Goal: Find specific page/section: Find specific page/section

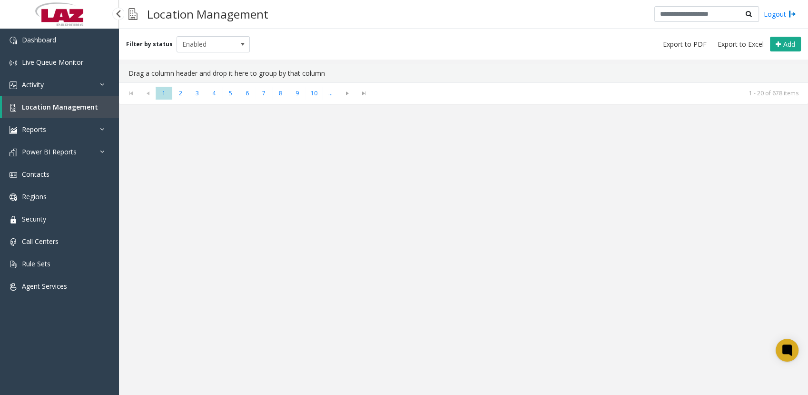
click at [55, 110] on span "Location Management" at bounding box center [60, 106] width 76 height 9
click at [40, 170] on span "Contacts" at bounding box center [36, 174] width 28 height 9
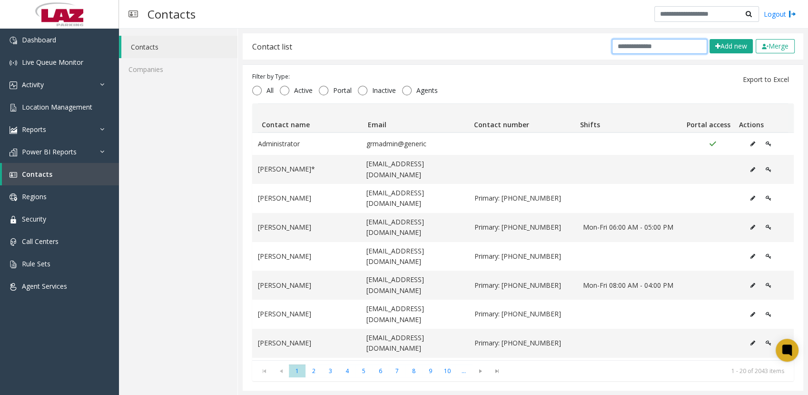
click at [628, 45] on input "text" at bounding box center [659, 46] width 95 height 15
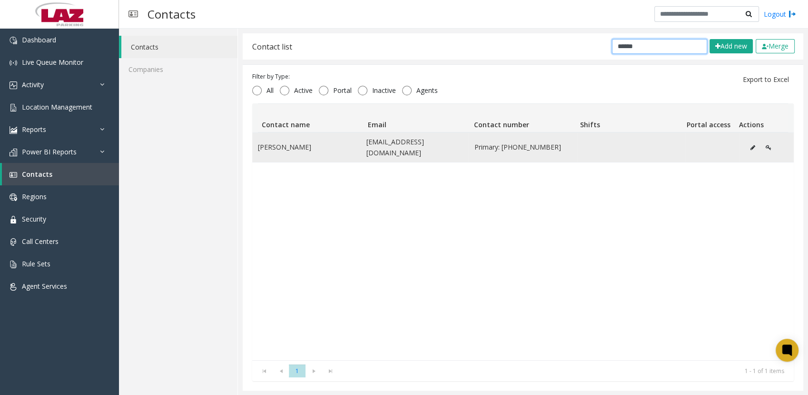
type input "******"
click at [746, 143] on button "Data table" at bounding box center [753, 147] width 15 height 14
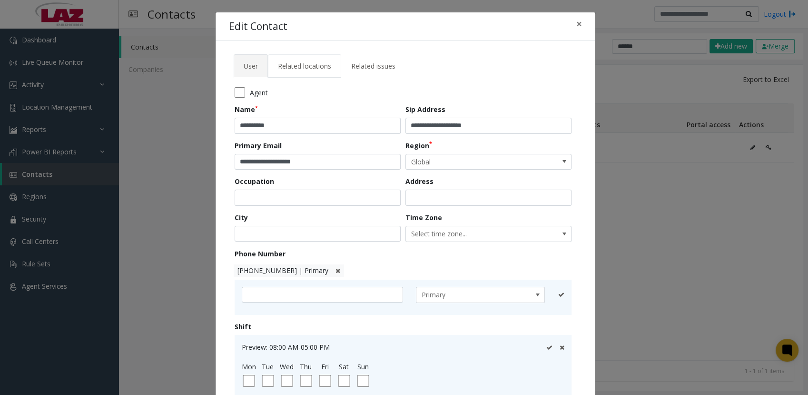
click at [305, 69] on span "Related locations" at bounding box center [304, 65] width 53 height 9
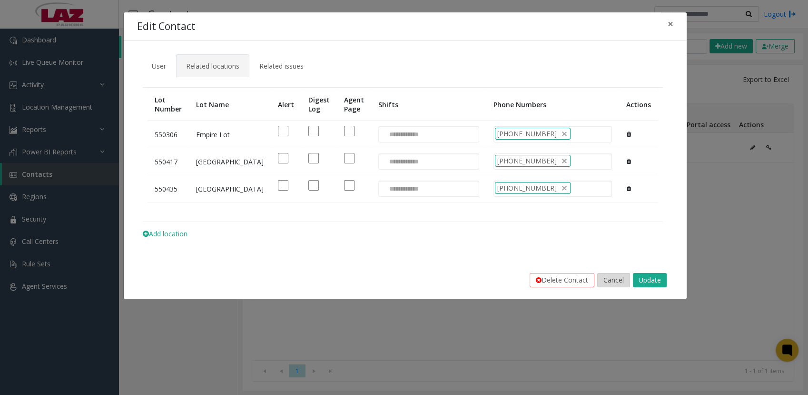
click at [614, 287] on button "Cancel" at bounding box center [614, 280] width 33 height 14
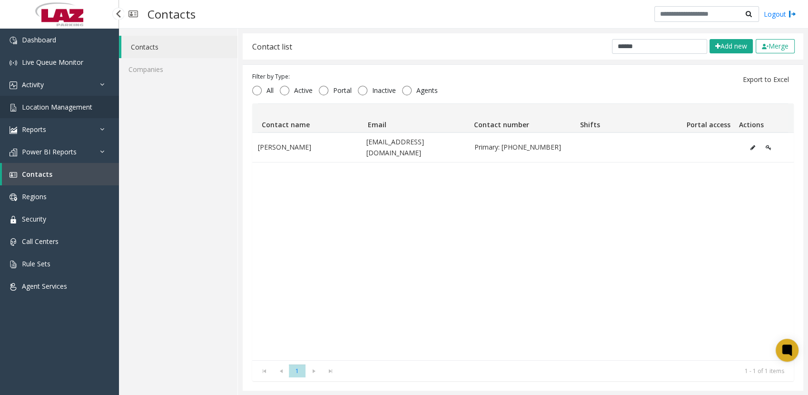
click at [54, 107] on span "Location Management" at bounding box center [57, 106] width 70 height 9
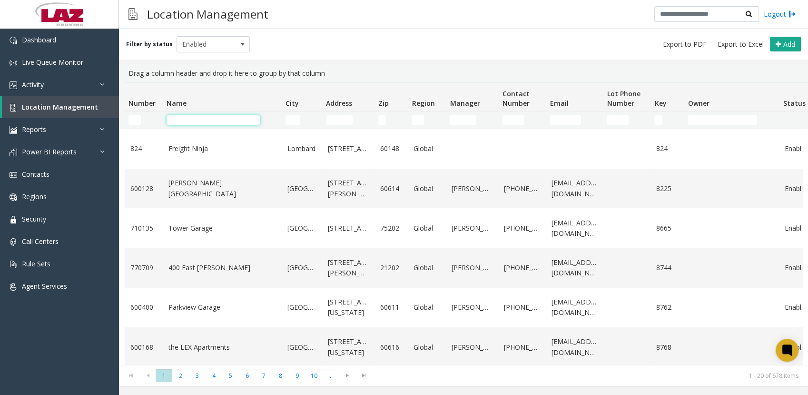
click at [218, 118] on input "Name Filter" at bounding box center [213, 120] width 93 height 10
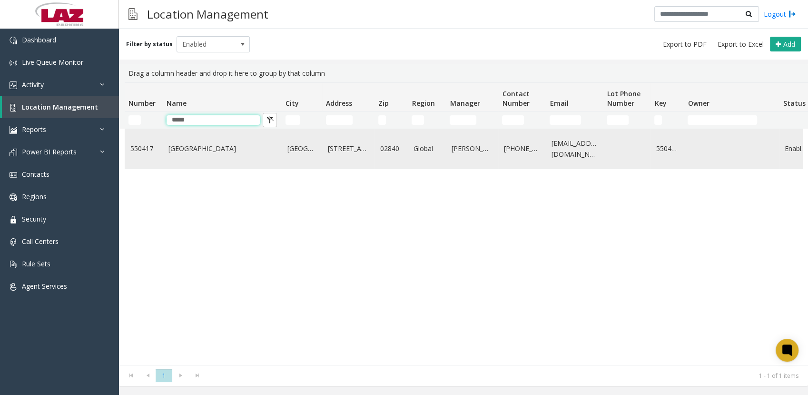
type input "*****"
click at [173, 143] on link "[GEOGRAPHIC_DATA]" at bounding box center [223, 148] width 108 height 10
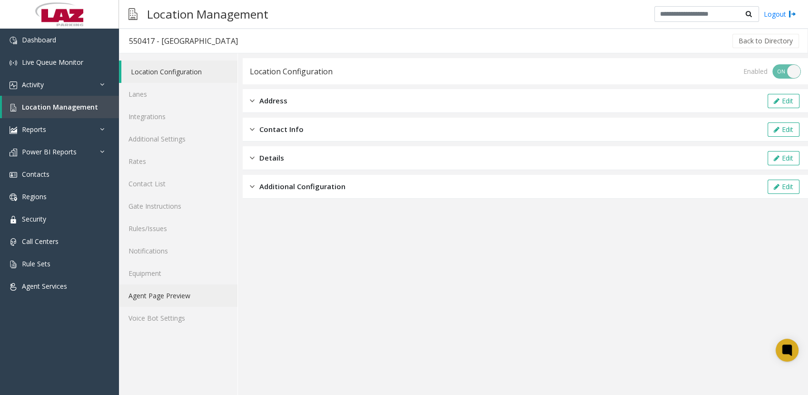
click at [168, 291] on link "Agent Page Preview" at bounding box center [178, 295] width 119 height 22
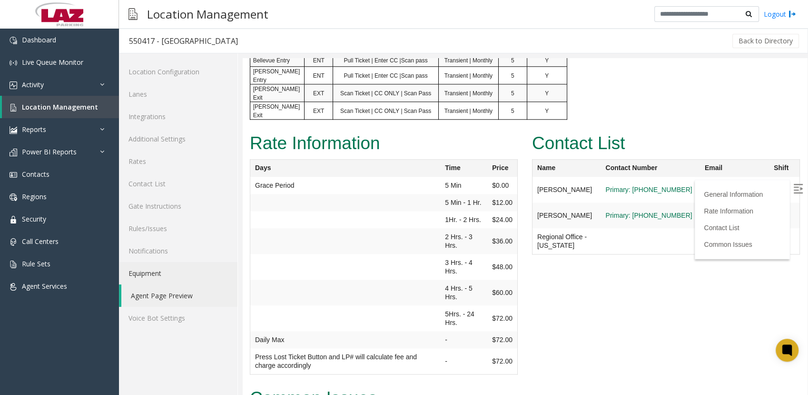
scroll to position [1051, 0]
drag, startPoint x: 297, startPoint y: 40, endPoint x: 121, endPoint y: 46, distance: 175.8
click at [121, 46] on div "550417 - [GEOGRAPHIC_DATA] Back to Directory" at bounding box center [463, 41] width 689 height 25
copy div "550417 - [GEOGRAPHIC_DATA]"
